Goal: Task Accomplishment & Management: Use online tool/utility

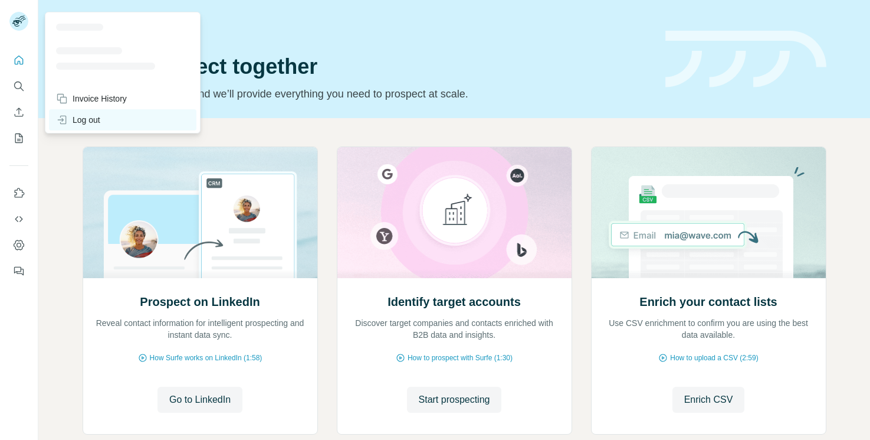
click at [104, 121] on div "Log out" at bounding box center [123, 119] width 148 height 21
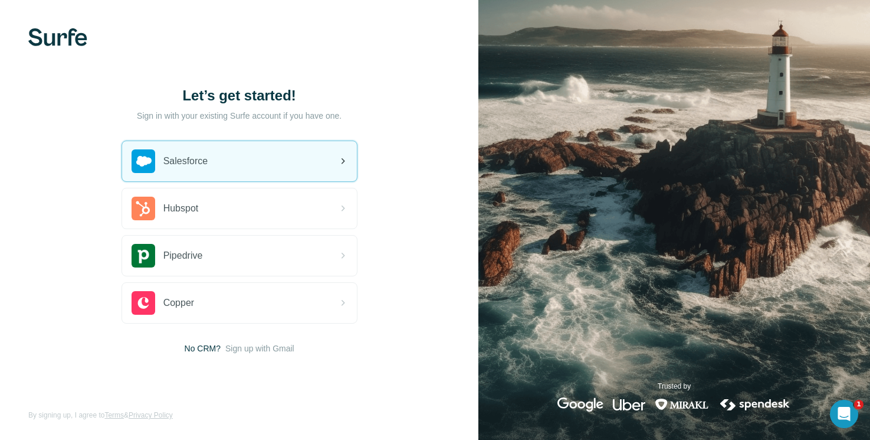
click at [241, 171] on div "Salesforce" at bounding box center [239, 161] width 235 height 40
click at [184, 169] on div "Salesforce" at bounding box center [170, 161] width 77 height 24
click at [166, 160] on span "Salesforce" at bounding box center [185, 161] width 45 height 14
click at [234, 175] on div "Salesforce" at bounding box center [239, 161] width 235 height 40
click at [244, 172] on div "Salesforce" at bounding box center [239, 161] width 235 height 40
